Goal: Check status: Check status

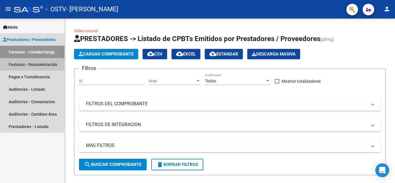
click at [50, 65] on link "Facturas - Documentación" at bounding box center [32, 64] width 64 height 12
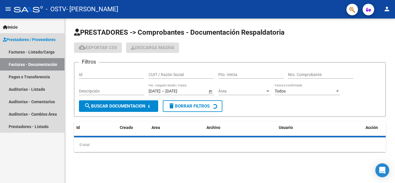
click at [50, 65] on link "Facturas - Documentación" at bounding box center [32, 64] width 64 height 12
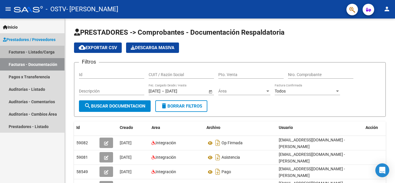
click at [42, 50] on link "Facturas - Listado/Carga" at bounding box center [32, 52] width 64 height 12
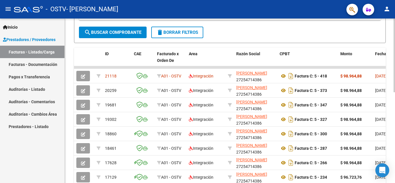
scroll to position [133, 0]
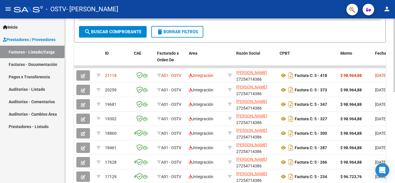
click at [394, 135] on div at bounding box center [393, 116] width 1 height 74
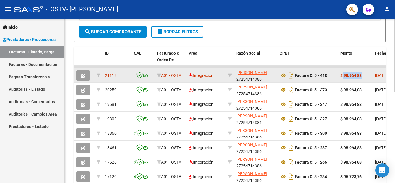
drag, startPoint x: 370, startPoint y: 75, endPoint x: 342, endPoint y: 78, distance: 28.2
click at [342, 78] on div "$ 98.964,88" at bounding box center [355, 75] width 30 height 7
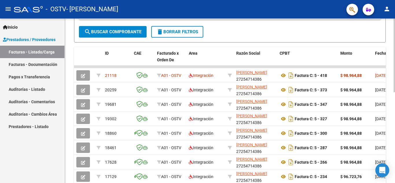
drag, startPoint x: 98, startPoint y: 75, endPoint x: 72, endPoint y: 78, distance: 26.1
click at [72, 78] on div "Video tutorial PRESTADORES -> Listado de CPBTs Emitidos por Prestadores / Prove…" at bounding box center [230, 67] width 330 height 362
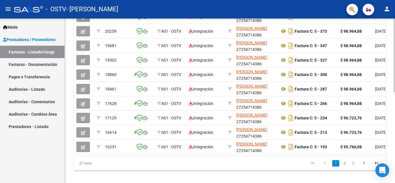
scroll to position [202, 0]
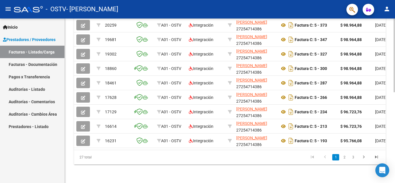
click at [394, 117] on div at bounding box center [393, 146] width 1 height 74
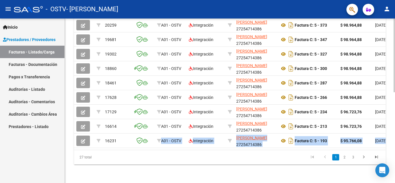
drag, startPoint x: 117, startPoint y: 142, endPoint x: 115, endPoint y: 150, distance: 8.3
click at [115, 150] on div "ID CAE Facturado x Orden De Area Razón Social CPBT Monto Fecha Cpbt Días desde …" at bounding box center [229, 73] width 311 height 182
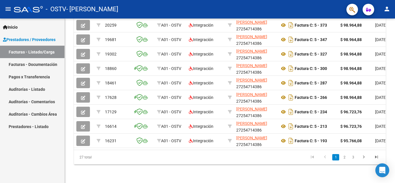
click at [51, 163] on div "Inicio Instructivos Contacto OS Prestadores / Proveedores Facturas - Listado/Ca…" at bounding box center [32, 100] width 64 height 164
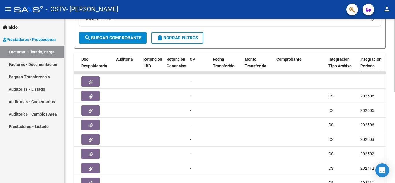
scroll to position [119, 0]
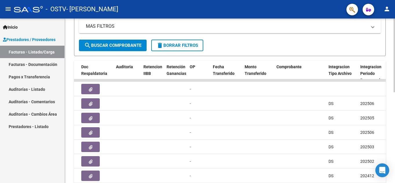
click at [393, 97] on div "Video tutorial PRESTADORES -> Listado de CPBTs Emitidos por Prestadores / Prove…" at bounding box center [230, 80] width 331 height 362
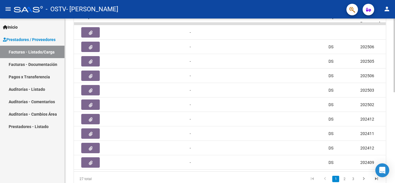
scroll to position [202, 0]
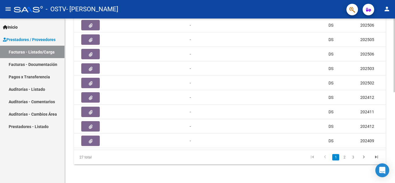
click at [394, 136] on div at bounding box center [393, 146] width 1 height 74
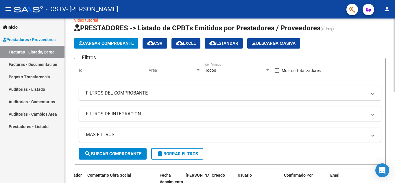
scroll to position [0, 0]
